Goal: Navigation & Orientation: Find specific page/section

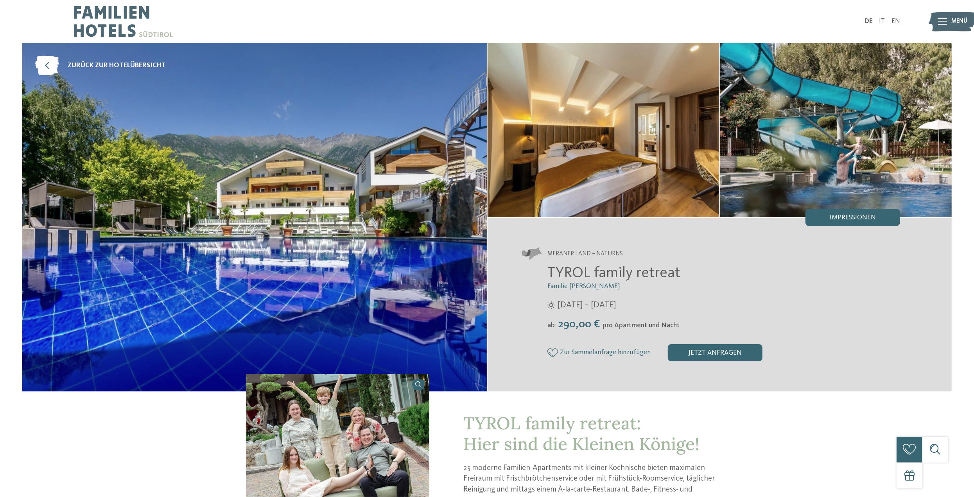
click at [956, 28] on div "Menü" at bounding box center [960, 22] width 16 height 22
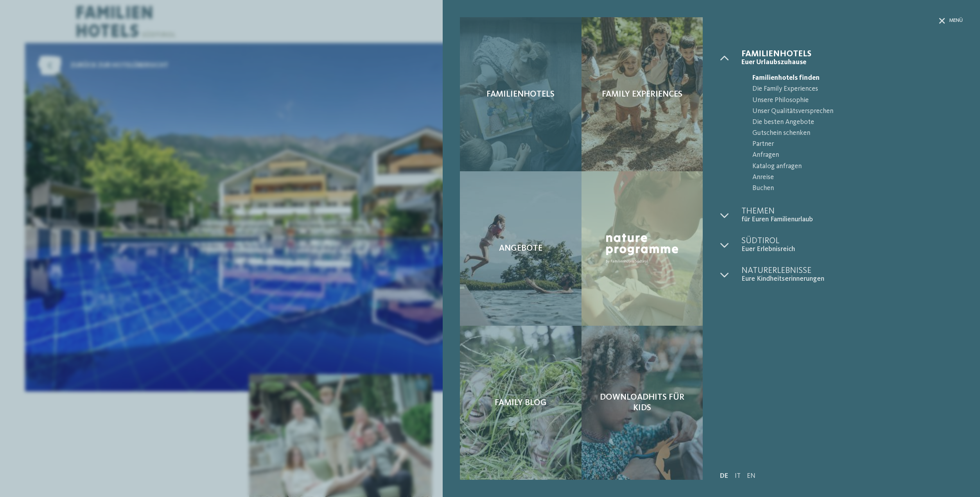
click at [537, 93] on span "Familienhotels" at bounding box center [521, 94] width 68 height 10
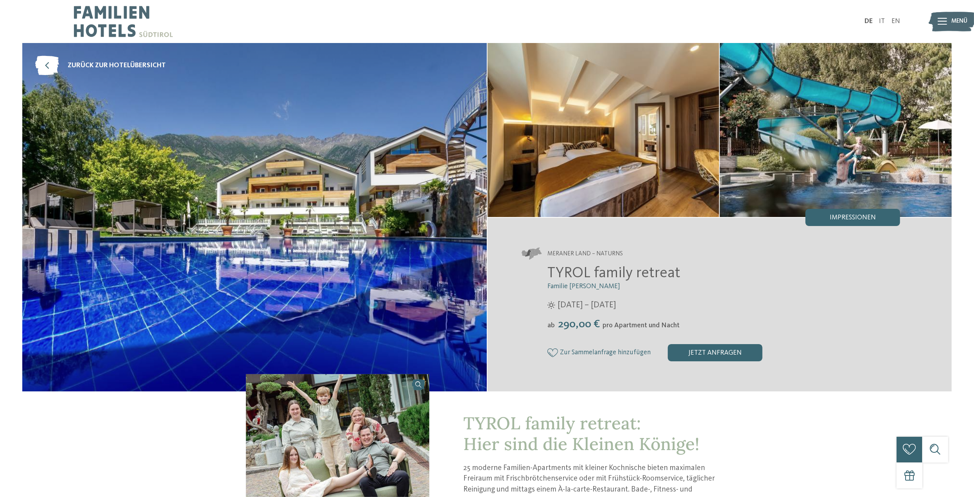
click at [282, 188] on img at bounding box center [254, 217] width 465 height 348
click at [938, 458] on div "Suche" at bounding box center [923, 437] width 52 height 52
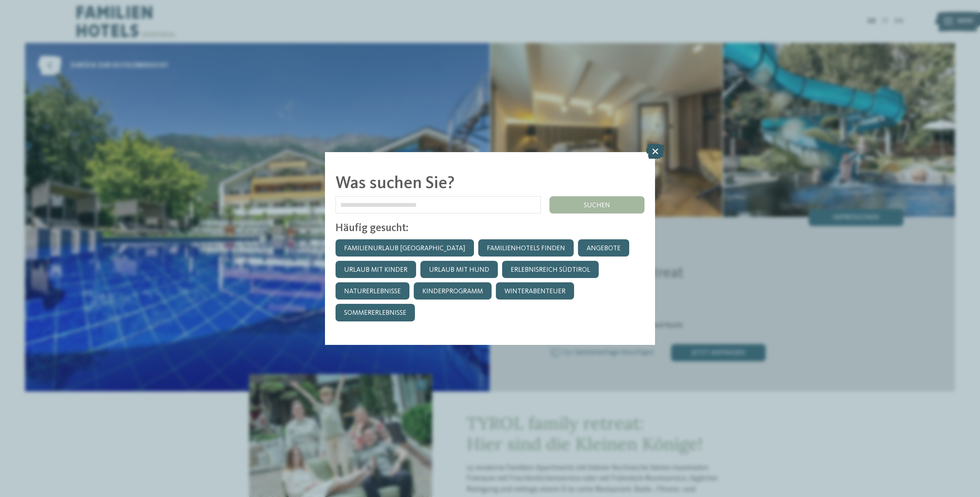
click at [659, 145] on icon at bounding box center [655, 151] width 18 height 15
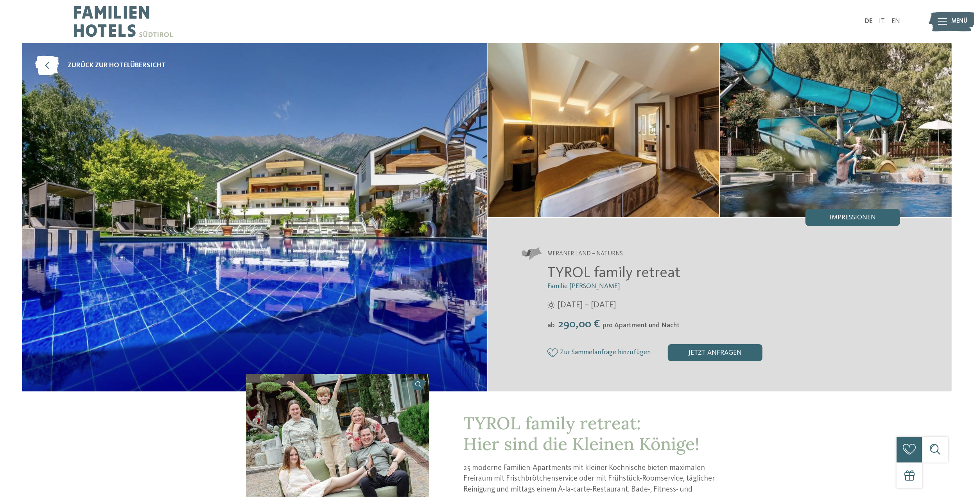
click at [953, 22] on span "Menü" at bounding box center [960, 21] width 16 height 9
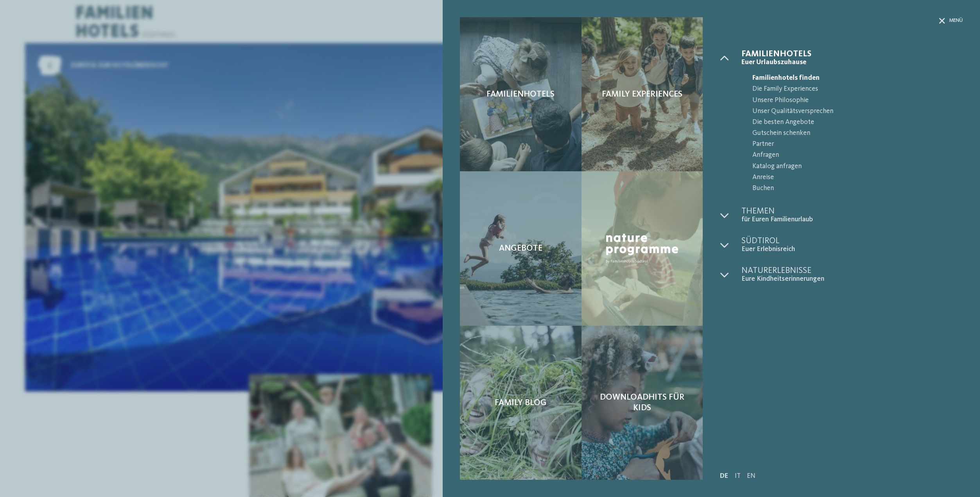
click at [965, 28] on div "Familienhotels Family Experiences" at bounding box center [711, 248] width 537 height 497
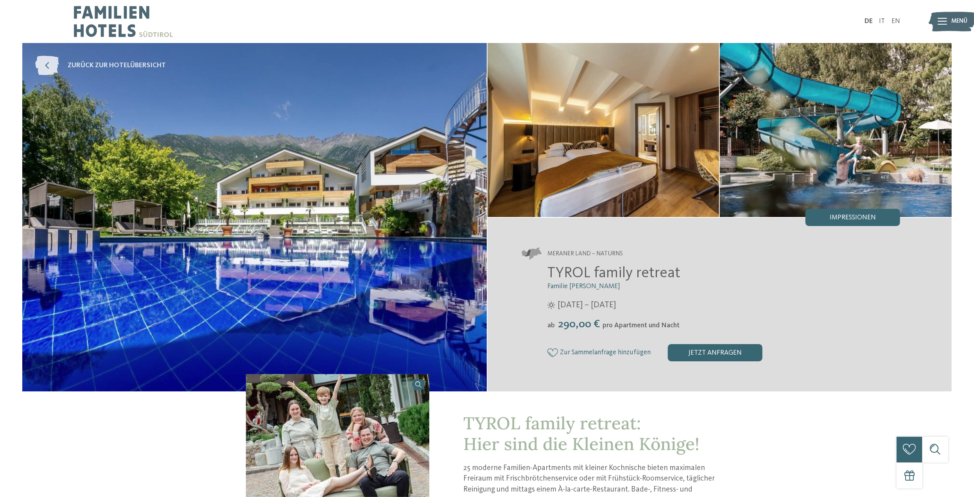
click at [47, 61] on icon at bounding box center [47, 66] width 24 height 20
